Goal: Communication & Community: Participate in discussion

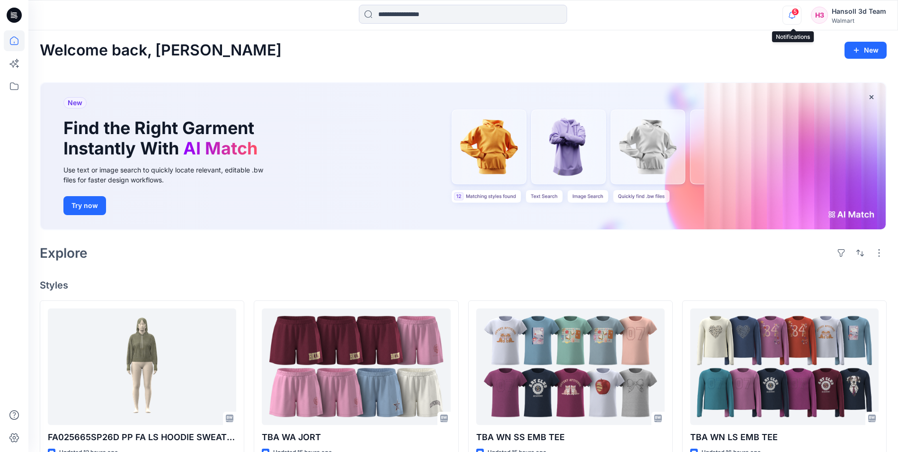
click at [797, 16] on icon "button" at bounding box center [792, 15] width 18 height 19
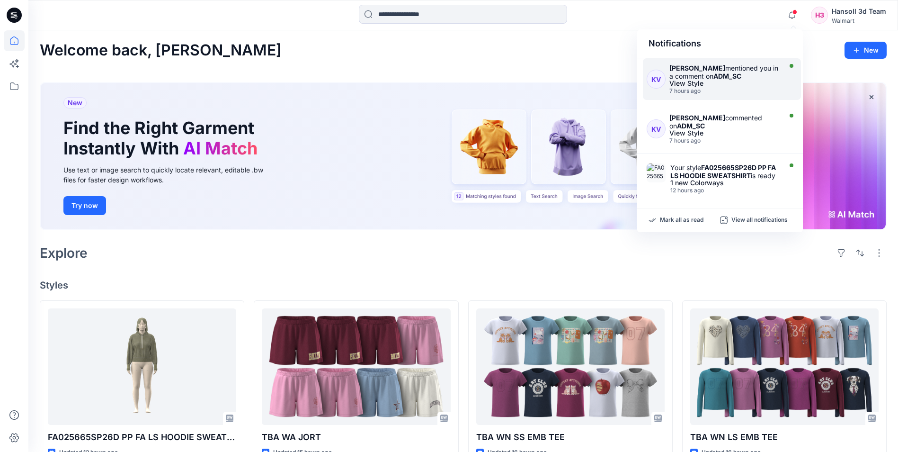
click at [748, 87] on div "[PERSON_NAME] mentioned you in a comment on ADM_SC View Style 7 hours ago" at bounding box center [727, 79] width 115 height 30
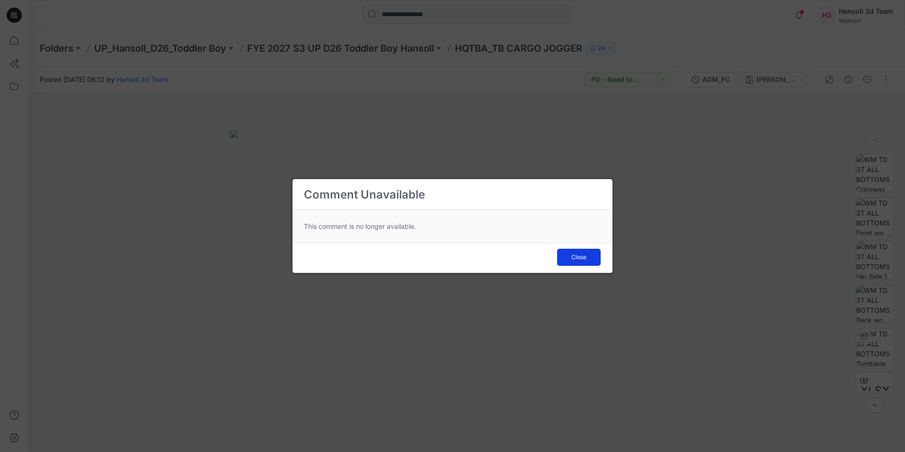
click at [586, 256] on span "Close" at bounding box center [579, 257] width 15 height 9
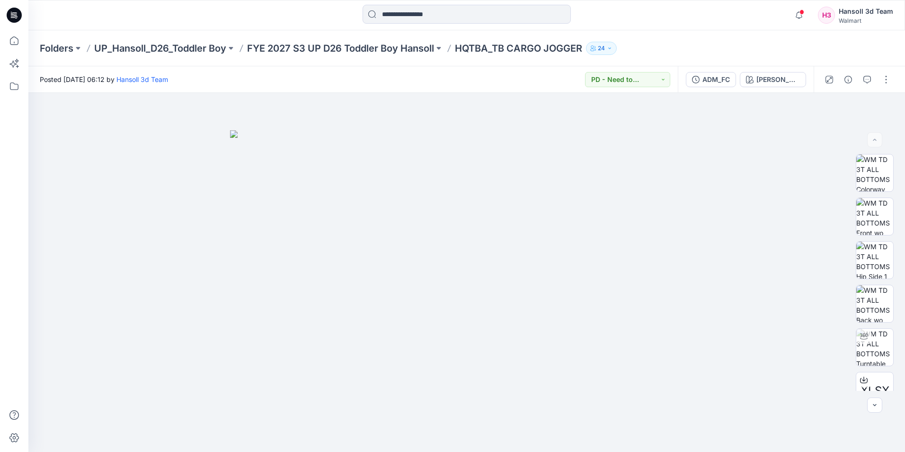
click at [15, 16] on icon at bounding box center [14, 15] width 15 height 15
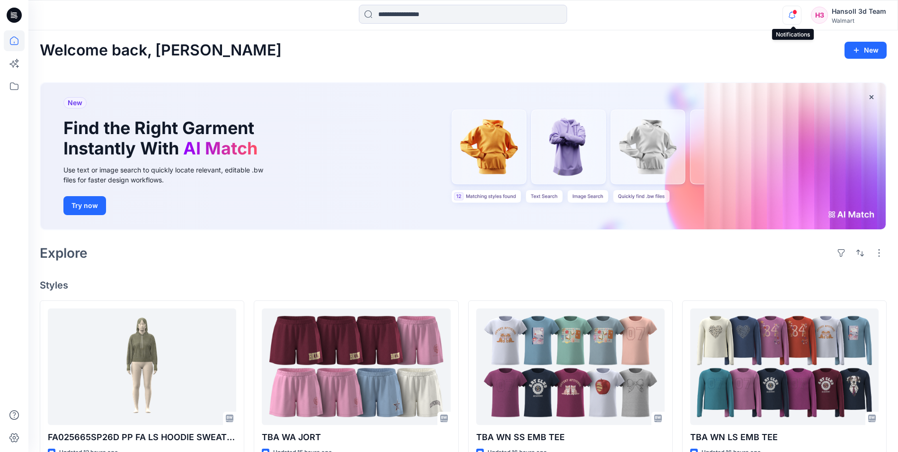
click at [799, 20] on icon "button" at bounding box center [792, 15] width 18 height 19
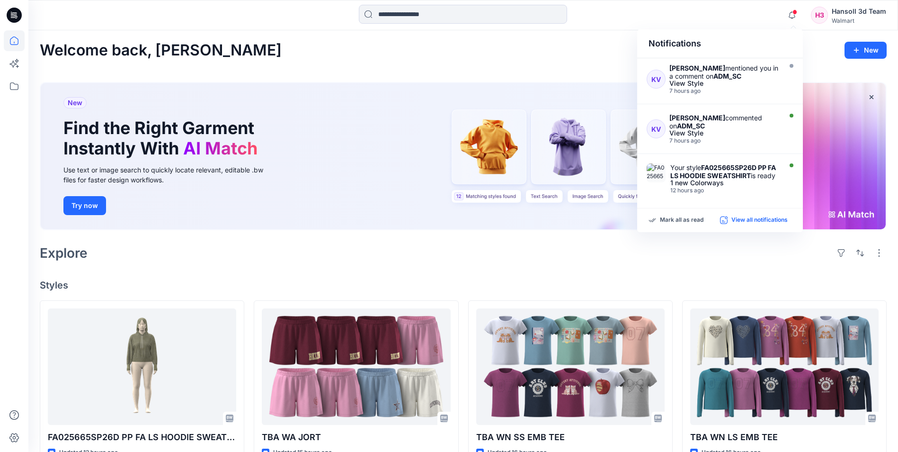
click at [766, 218] on p "View all notifications" at bounding box center [760, 220] width 56 height 9
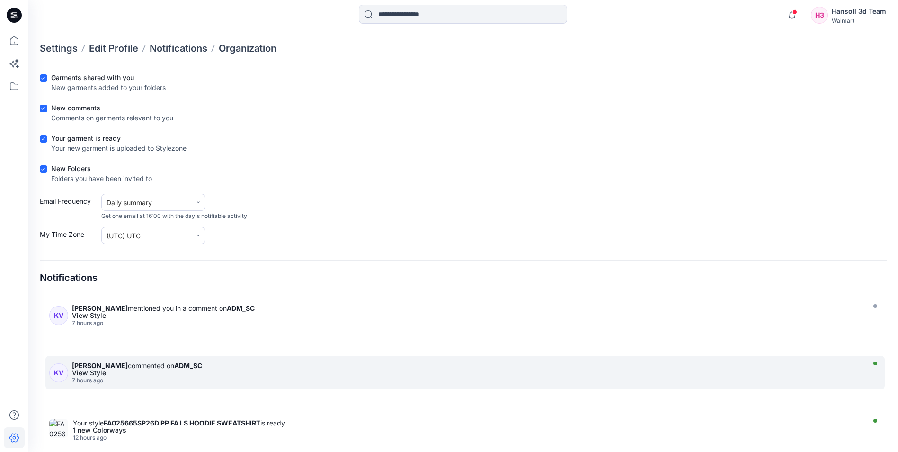
click at [124, 362] on div "[PERSON_NAME] commented on ADM_SC" at bounding box center [467, 365] width 790 height 8
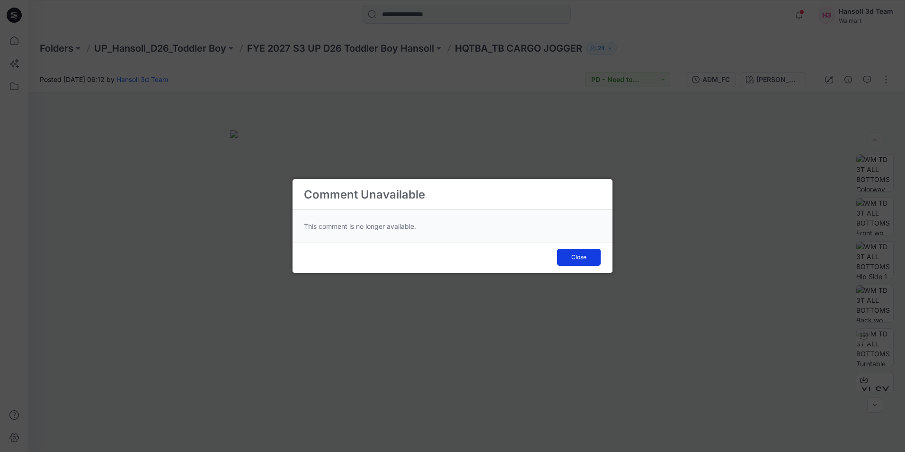
click at [572, 258] on span "Close" at bounding box center [579, 257] width 15 height 9
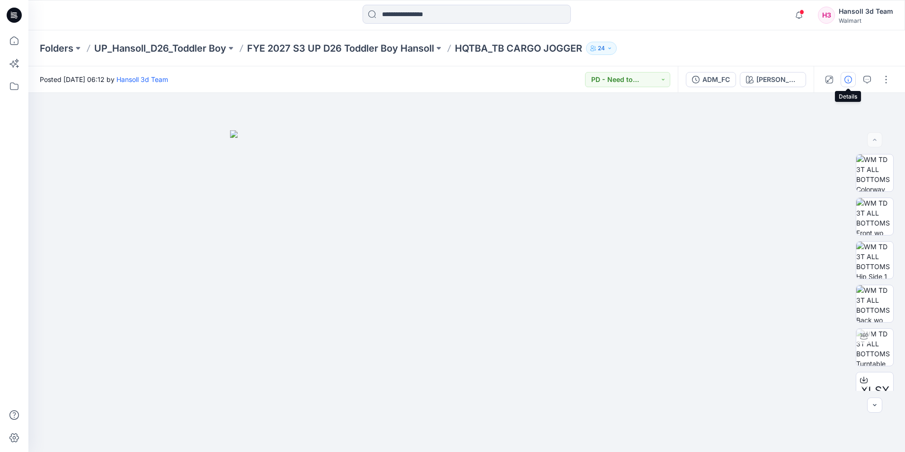
click at [849, 80] on icon "button" at bounding box center [849, 80] width 8 height 8
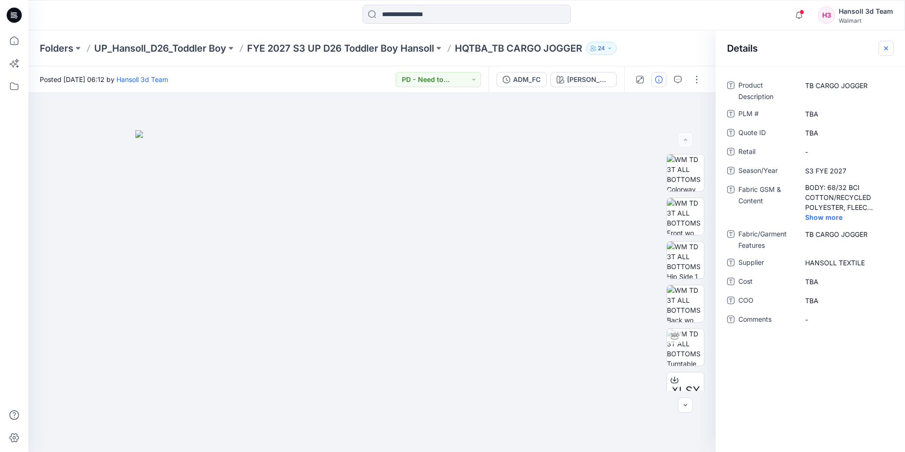
click at [886, 45] on icon "button" at bounding box center [887, 49] width 8 height 8
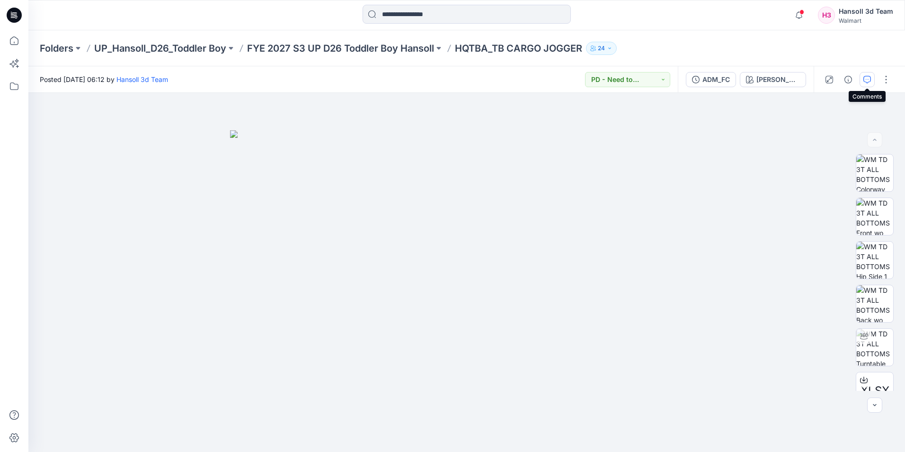
click at [866, 76] on icon "button" at bounding box center [868, 80] width 8 height 8
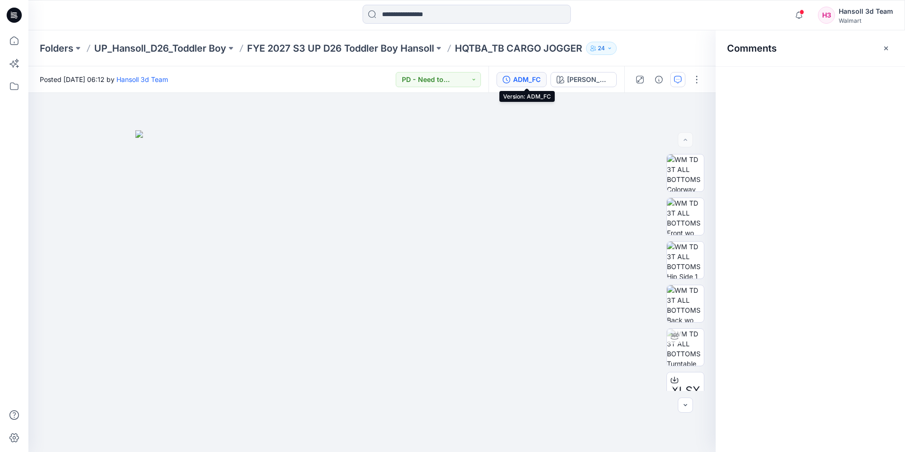
click at [541, 80] on div "ADM_FC" at bounding box center [526, 79] width 27 height 10
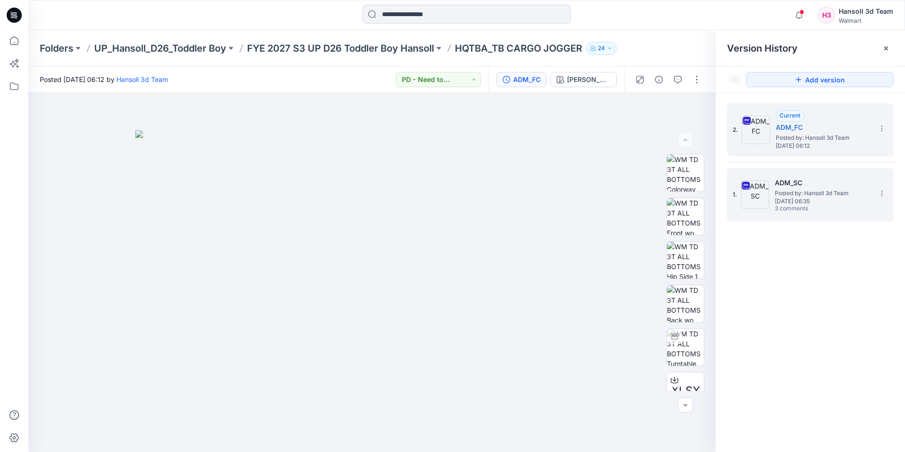
click at [806, 189] on span "Posted by: Hansoll 3d Team" at bounding box center [822, 192] width 95 height 9
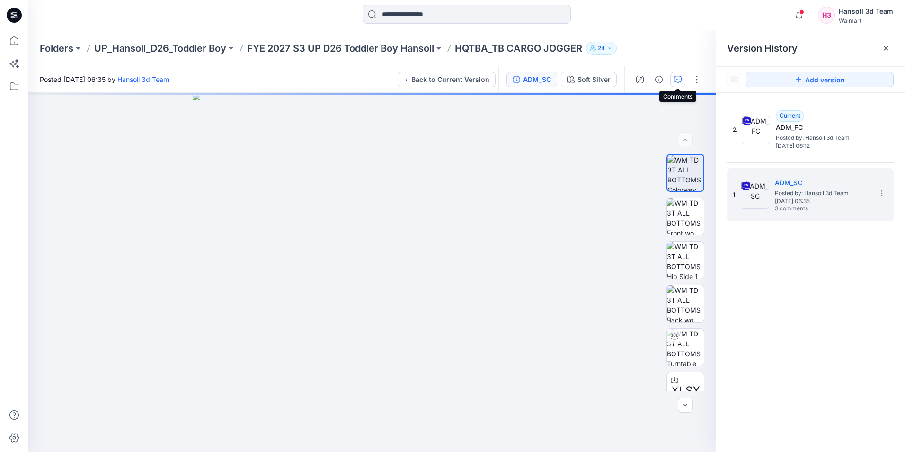
click at [681, 82] on icon "button" at bounding box center [678, 80] width 8 height 8
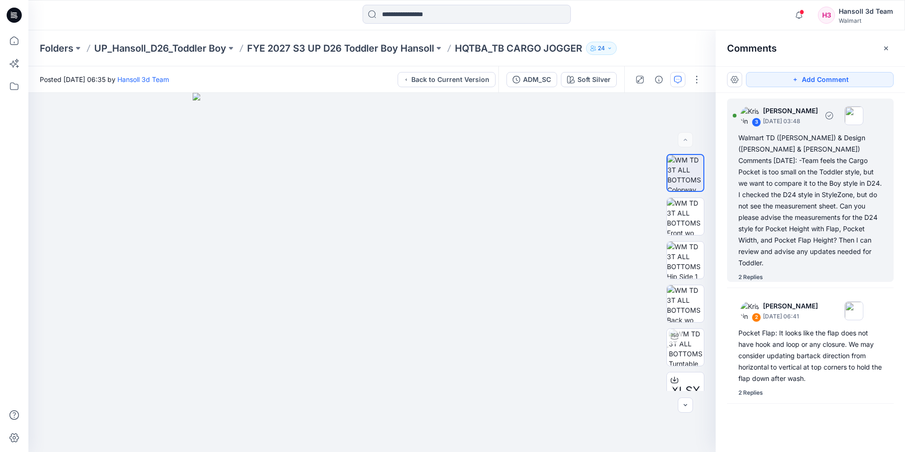
click at [760, 272] on div "2 Replies" at bounding box center [751, 276] width 25 height 9
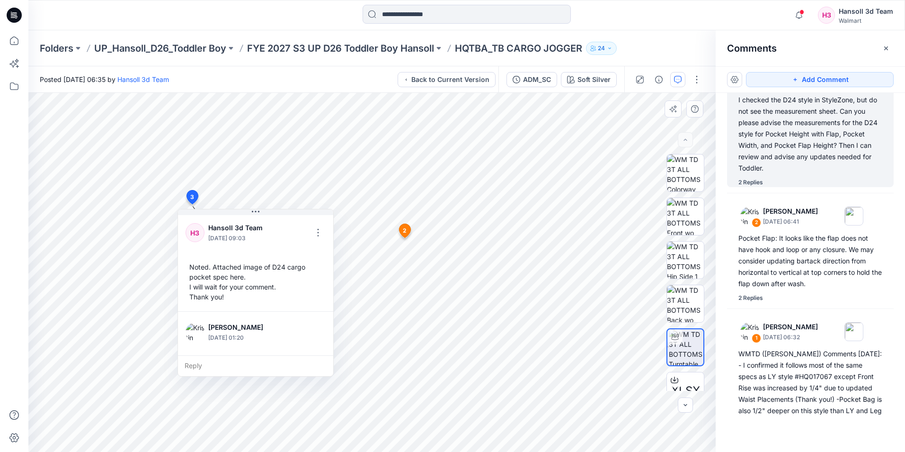
scroll to position [235, 0]
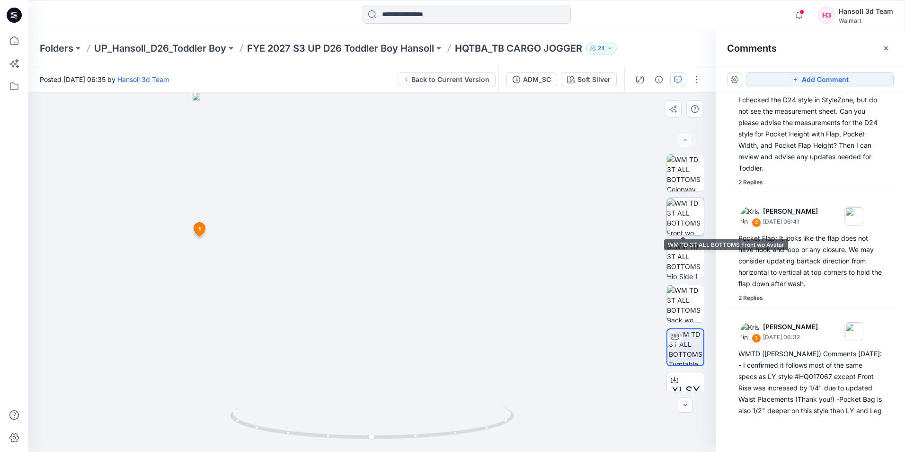
click at [680, 220] on img at bounding box center [685, 216] width 37 height 37
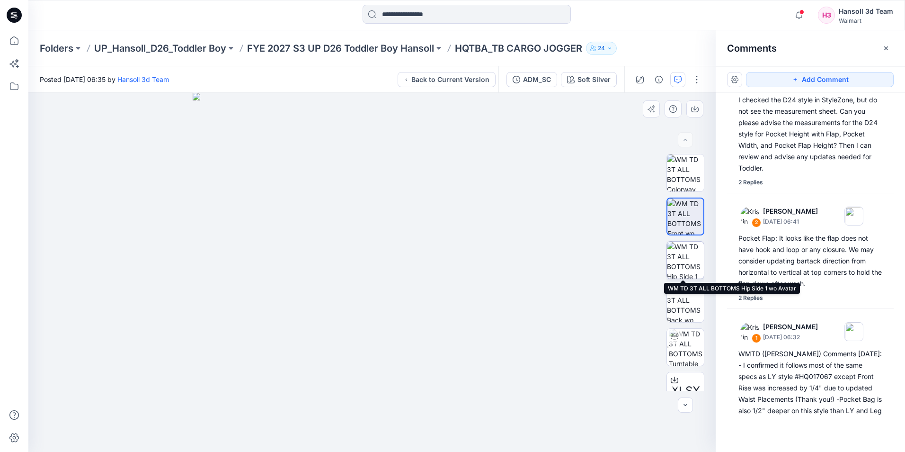
click at [687, 265] on img at bounding box center [685, 259] width 37 height 37
